Goal: Find specific page/section: Find specific page/section

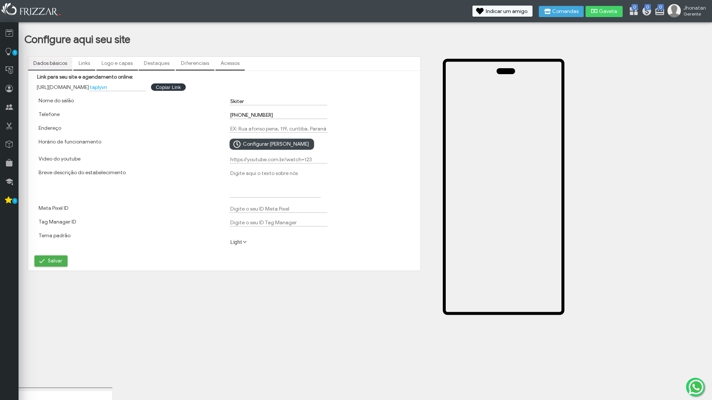
click at [78, 62] on link "Links" at bounding box center [84, 63] width 22 height 13
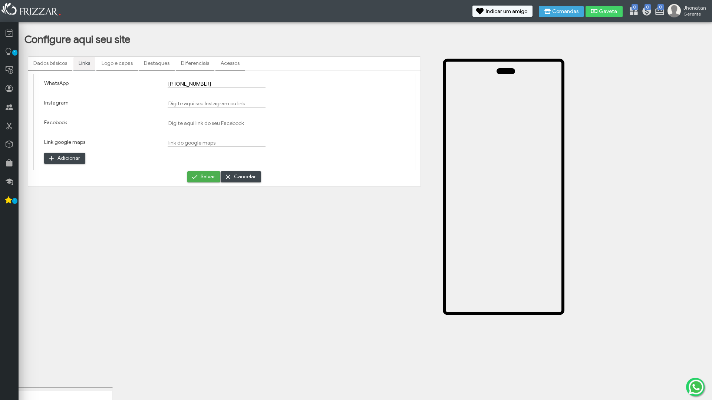
click at [113, 61] on link "Logo e capas" at bounding box center [117, 63] width 42 height 13
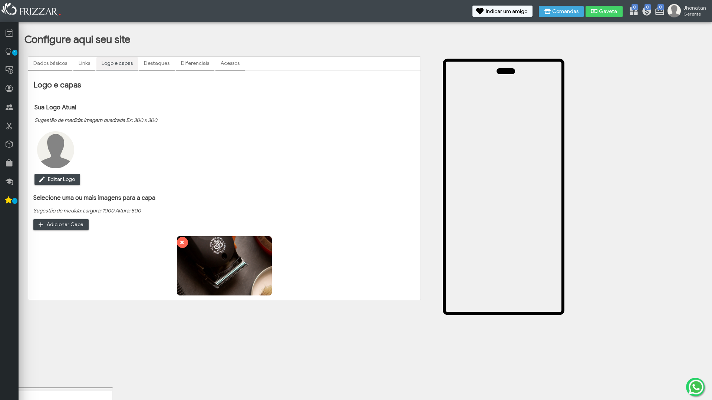
click at [152, 61] on link "Destaques" at bounding box center [157, 63] width 36 height 13
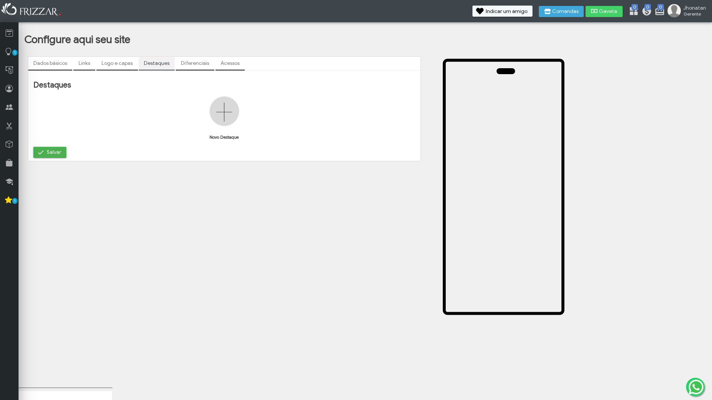
click at [188, 66] on link "Diferenciais" at bounding box center [195, 63] width 39 height 13
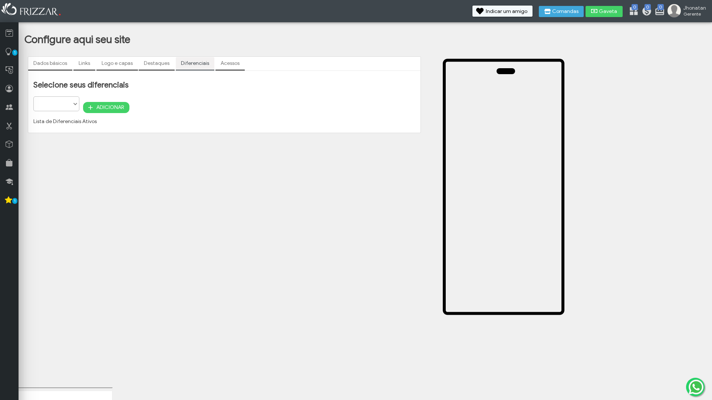
click at [220, 64] on link "Acessos" at bounding box center [229, 63] width 29 height 13
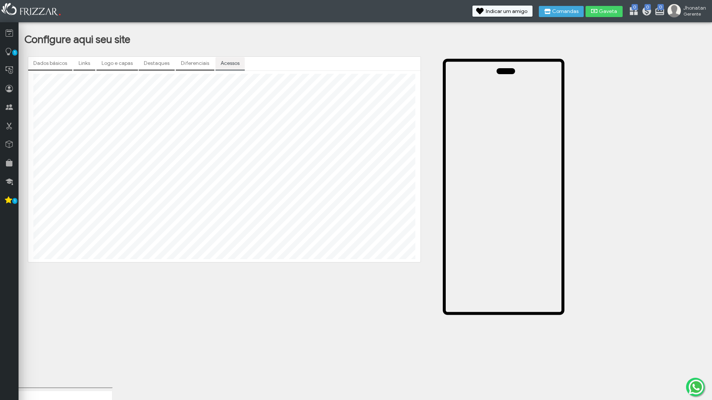
click at [163, 63] on link "Destaques" at bounding box center [157, 63] width 36 height 13
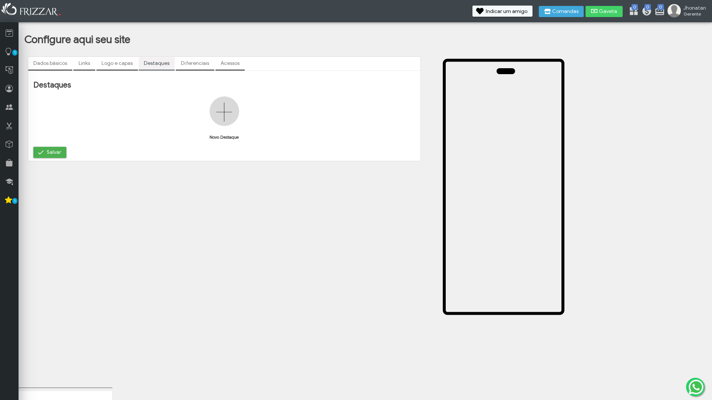
click at [189, 65] on link "Diferenciais" at bounding box center [195, 63] width 39 height 13
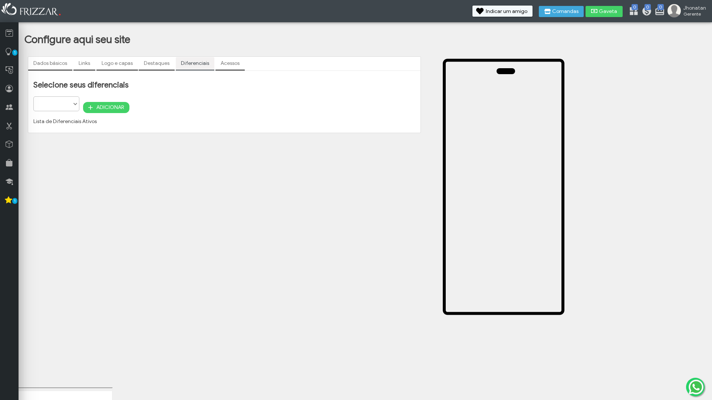
click at [229, 63] on link "Acessos" at bounding box center [229, 63] width 29 height 13
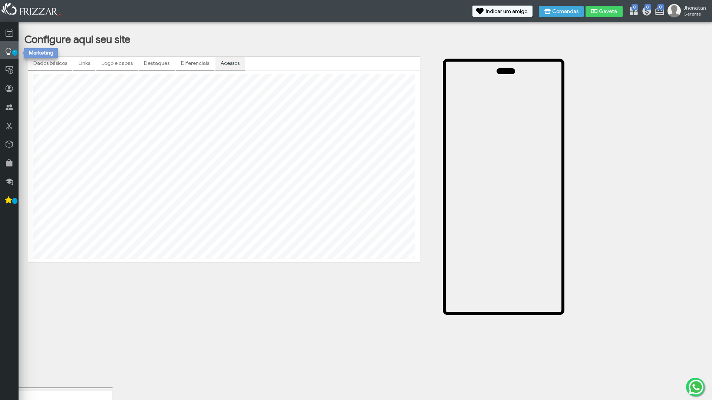
click at [4, 49] on link "1" at bounding box center [9, 50] width 19 height 19
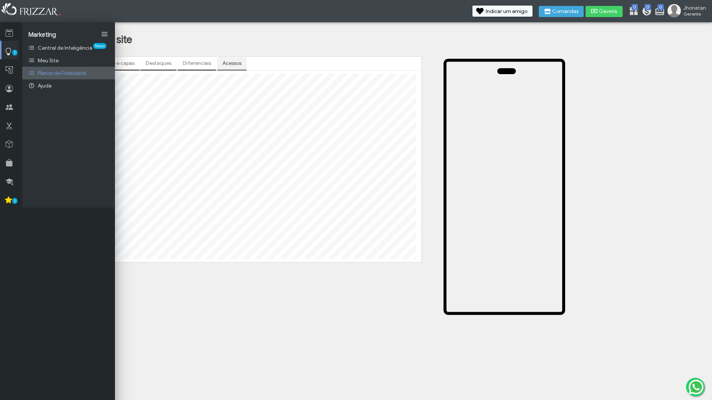
click at [69, 73] on span "Planos de Fidelidade" at bounding box center [62, 73] width 48 height 6
click at [12, 70] on icon at bounding box center [9, 70] width 7 height 9
click at [69, 76] on span "Comandas Fechadas" at bounding box center [63, 73] width 50 height 6
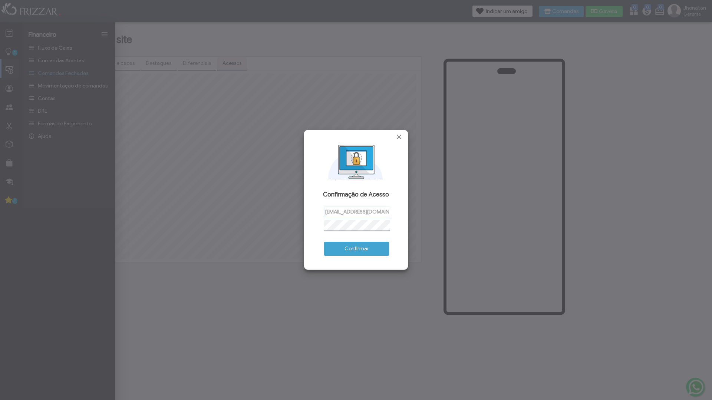
click at [382, 247] on span "Confirmar" at bounding box center [356, 248] width 55 height 11
